Goal: Information Seeking & Learning: Learn about a topic

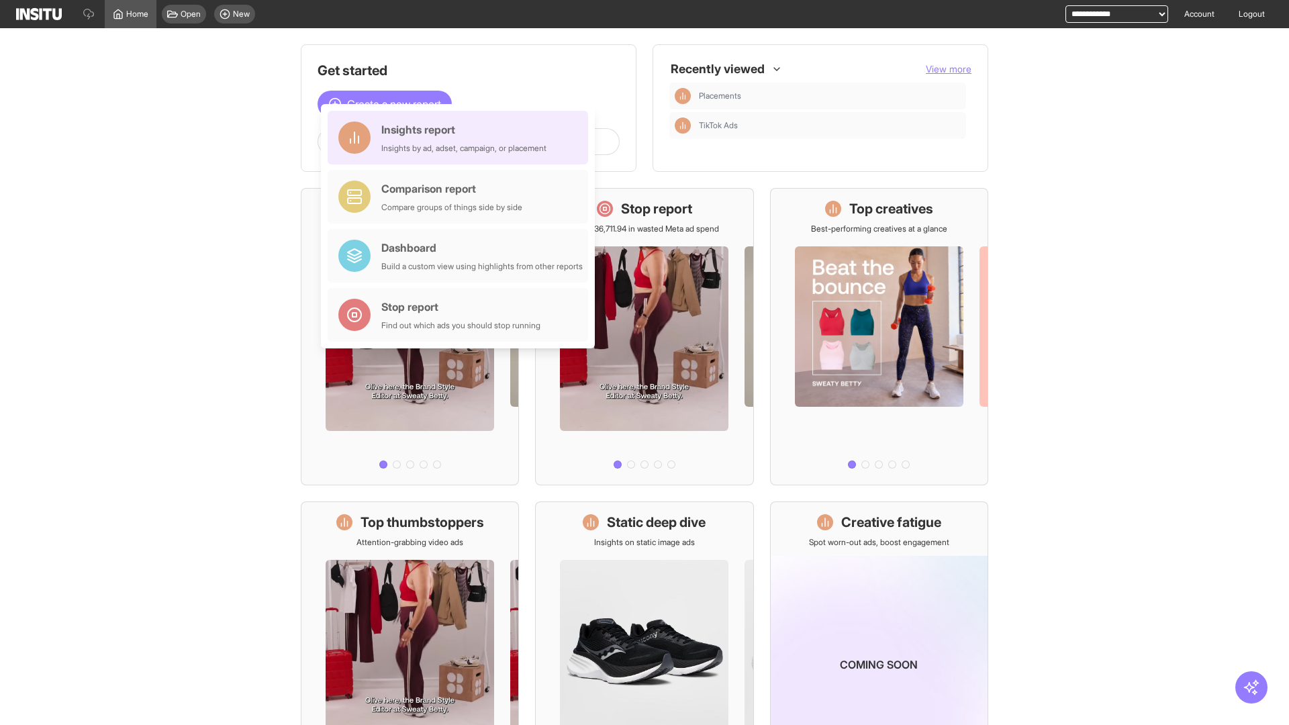
click at [461, 138] on div "Insights report Insights by ad, adset, campaign, or placement" at bounding box center [463, 138] width 165 height 32
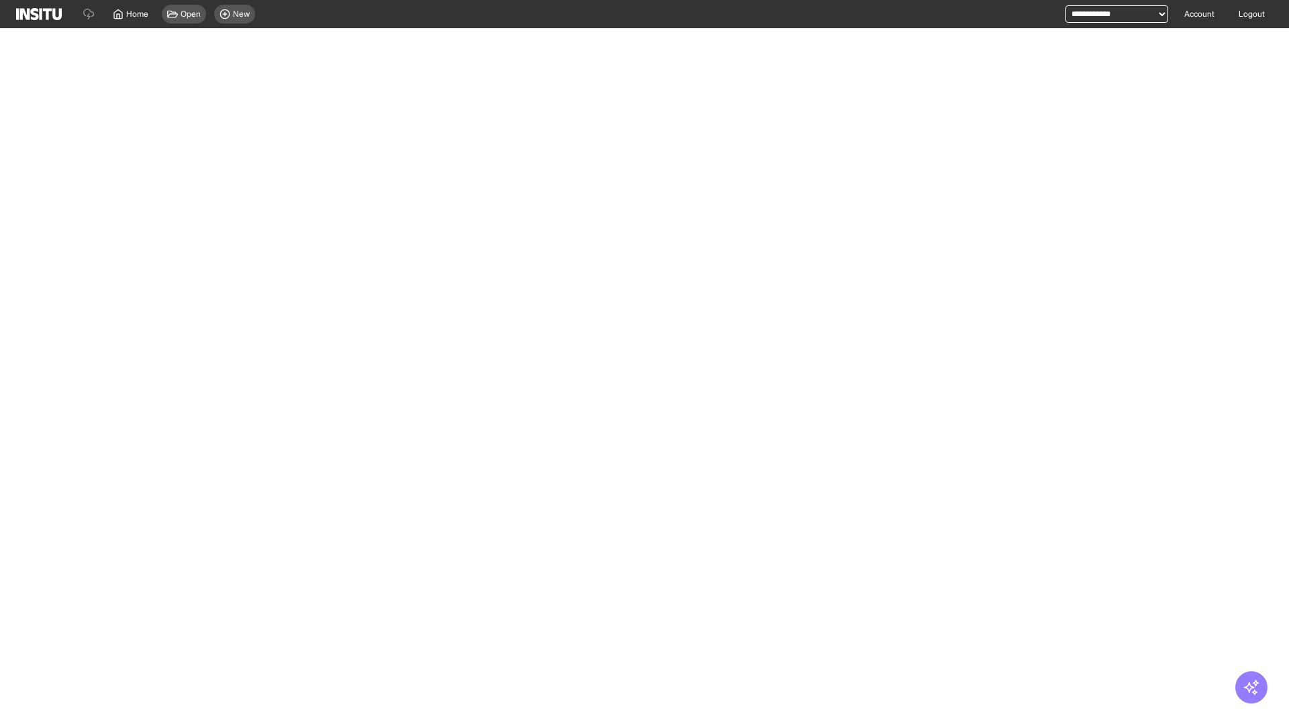
select select "**"
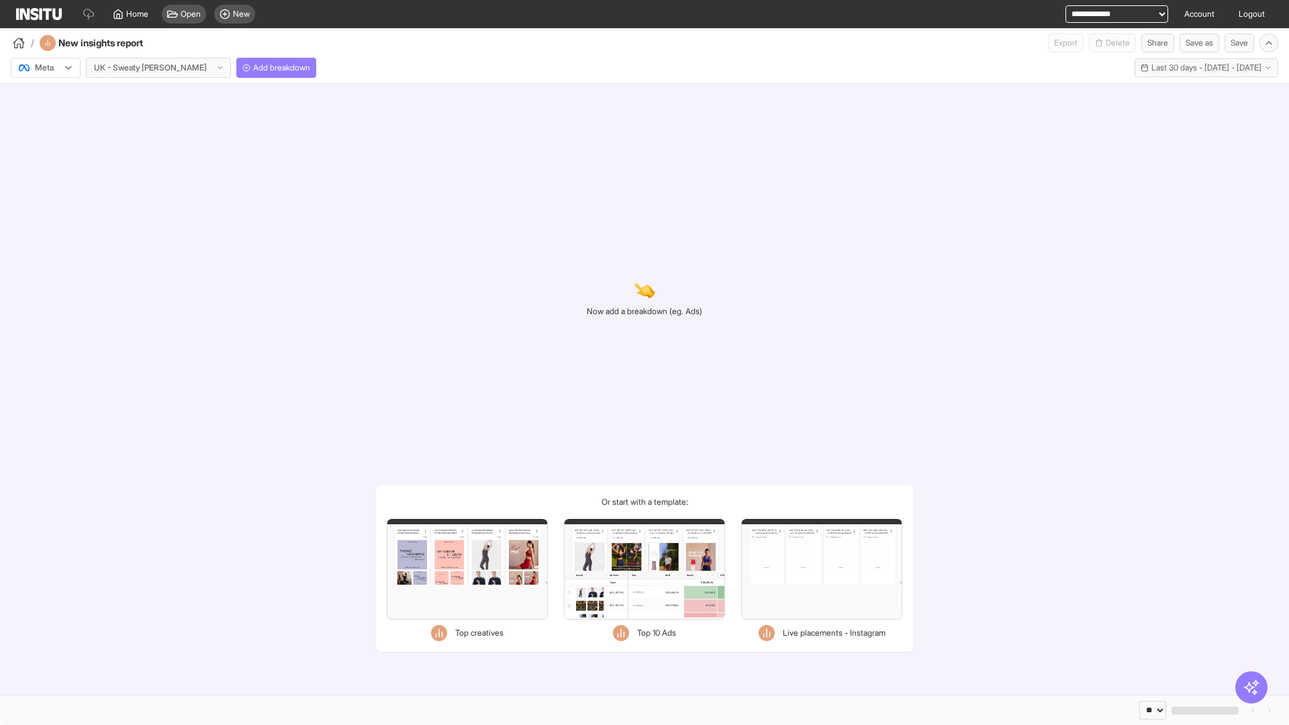
click at [46, 68] on div at bounding box center [36, 67] width 38 height 13
click at [48, 119] on span "TikTok" at bounding box center [47, 119] width 23 height 12
